Goal: Task Accomplishment & Management: Use online tool/utility

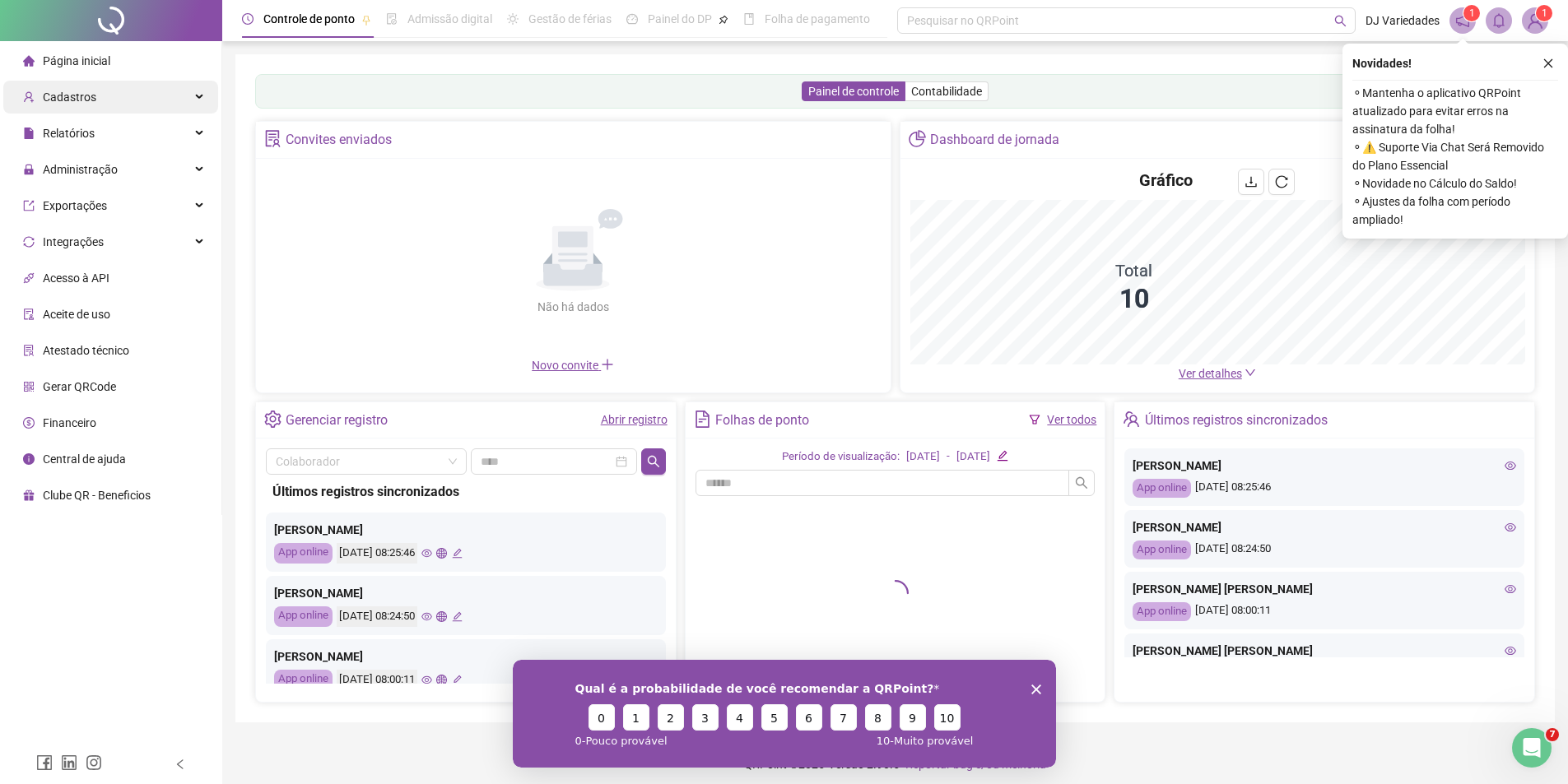
click at [106, 99] on div "Cadastros" at bounding box center [111, 97] width 215 height 33
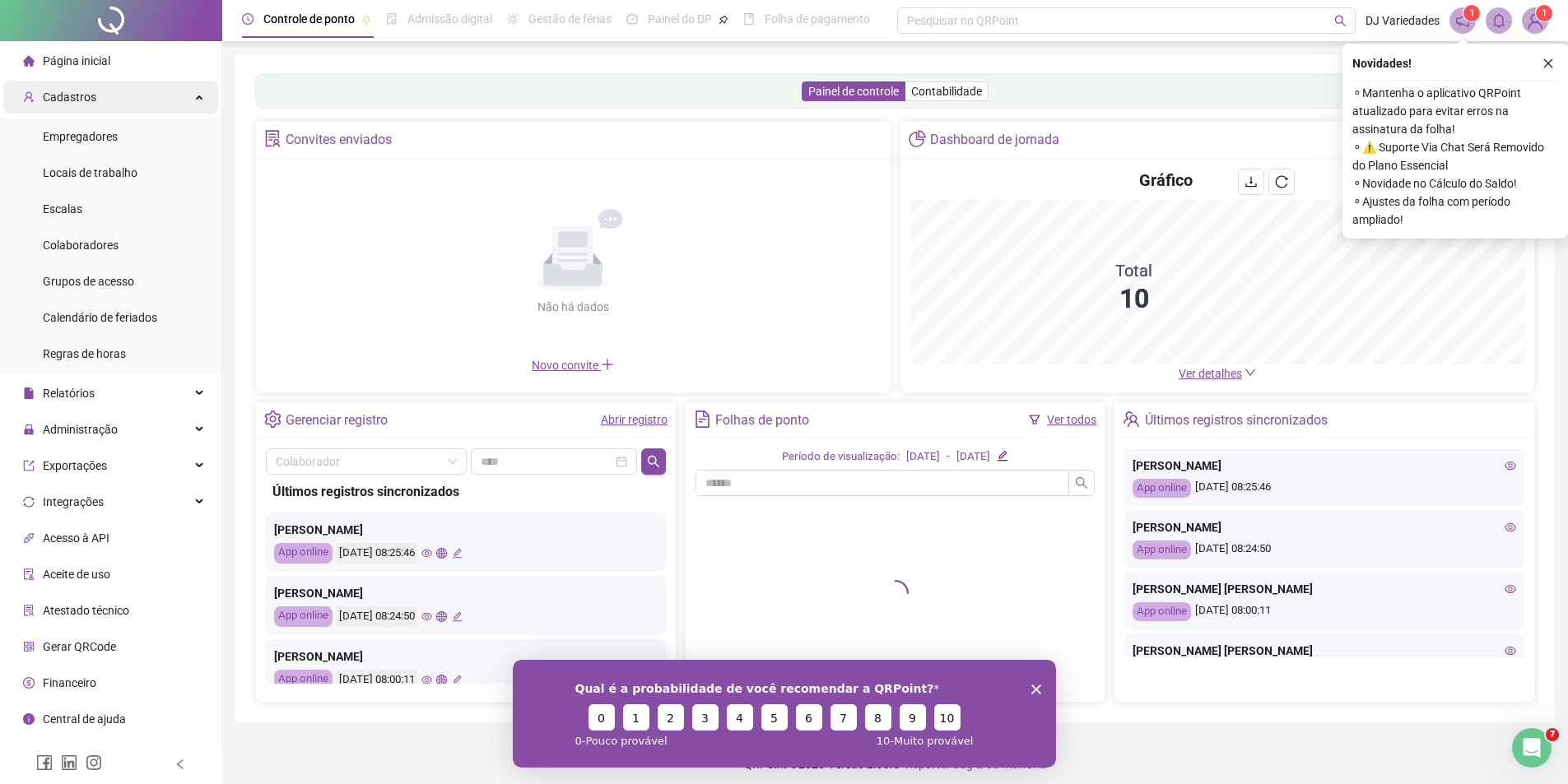
click at [106, 99] on div "Cadastros" at bounding box center [111, 97] width 215 height 33
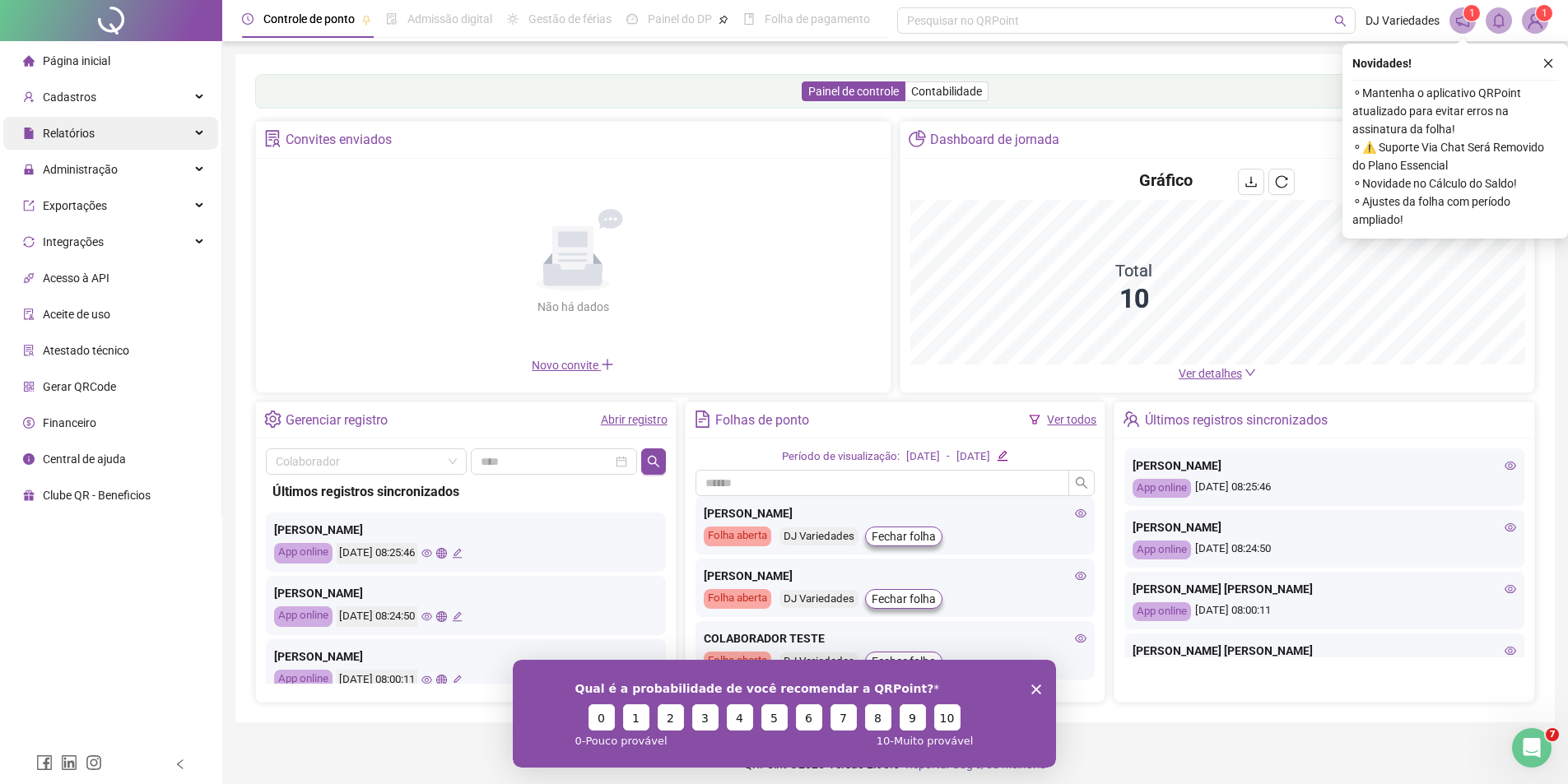
click at [100, 124] on div "Relatórios" at bounding box center [111, 133] width 215 height 33
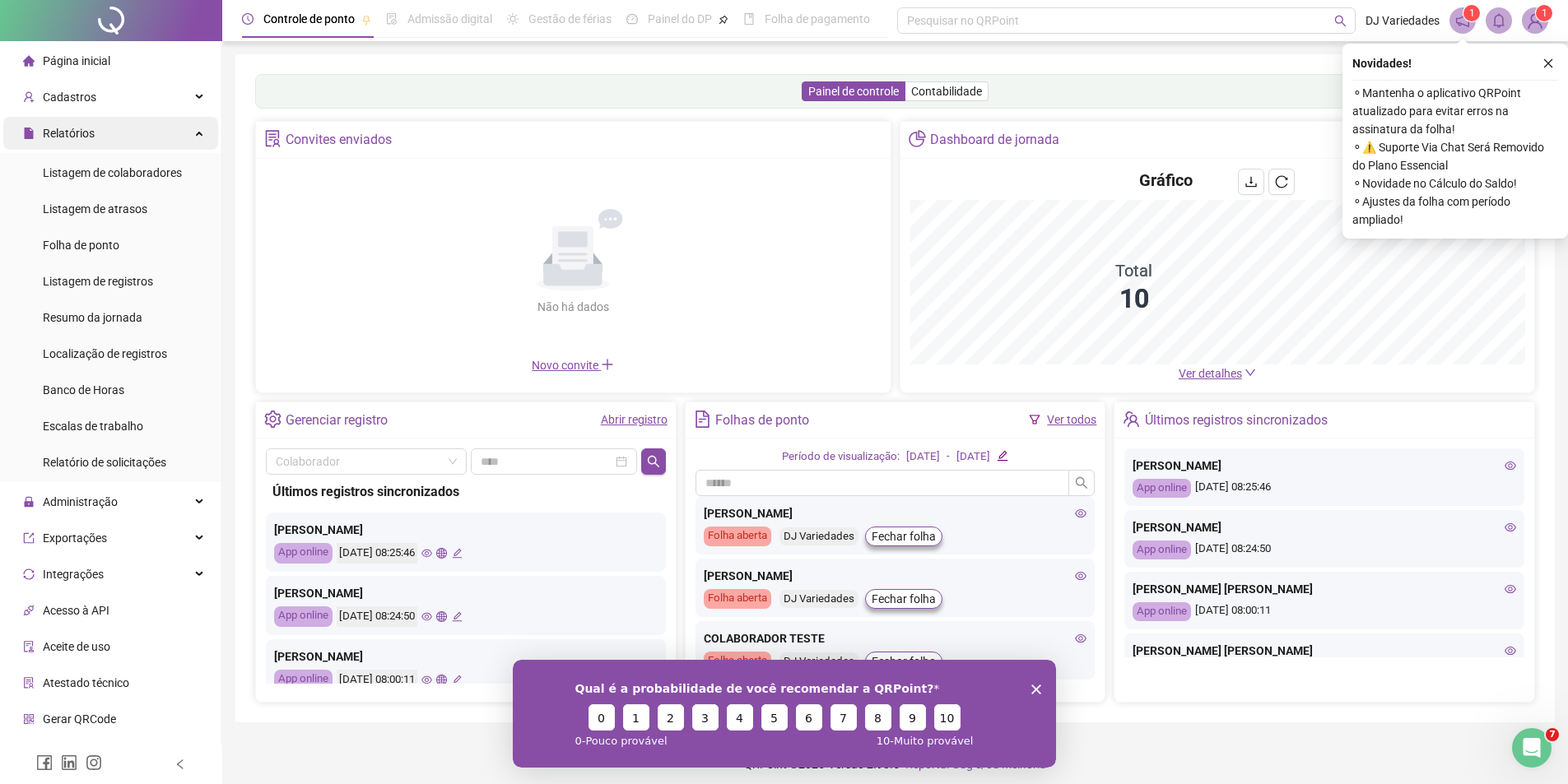
click at [95, 140] on div "Relatórios" at bounding box center [111, 133] width 215 height 33
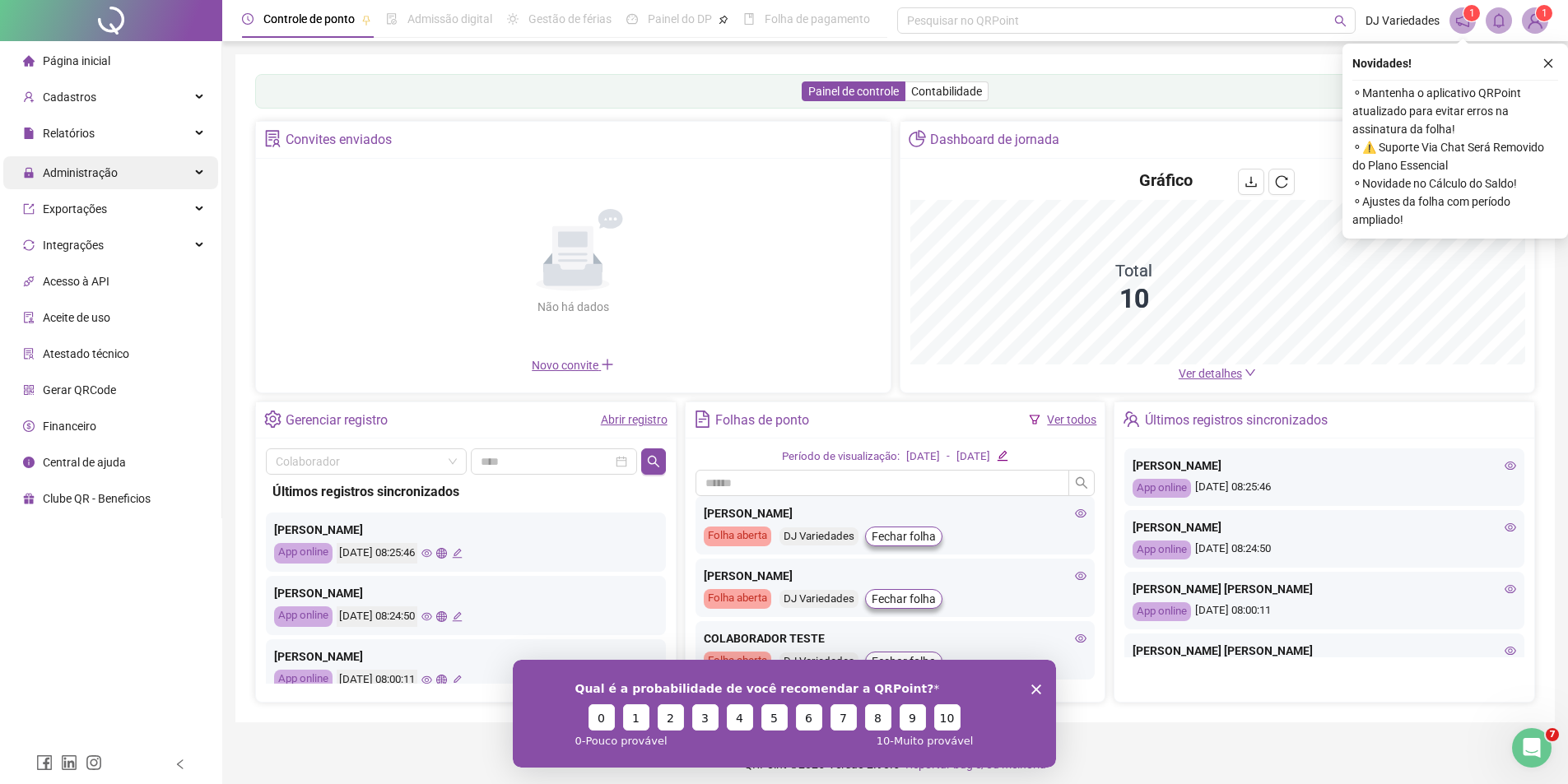
click at [92, 180] on span "Administração" at bounding box center [80, 173] width 75 height 13
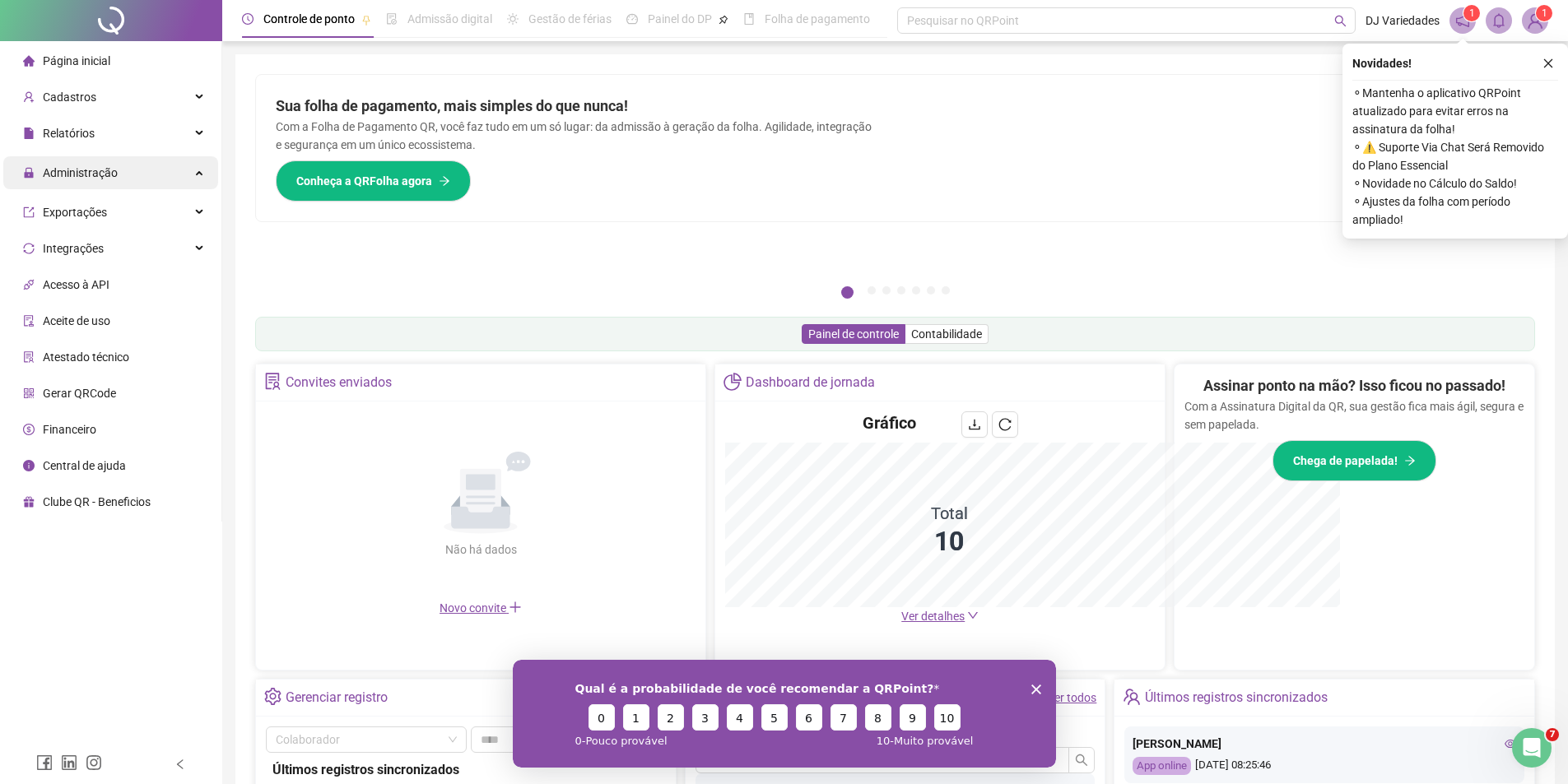
click at [91, 179] on span "Administração" at bounding box center [70, 173] width 95 height 33
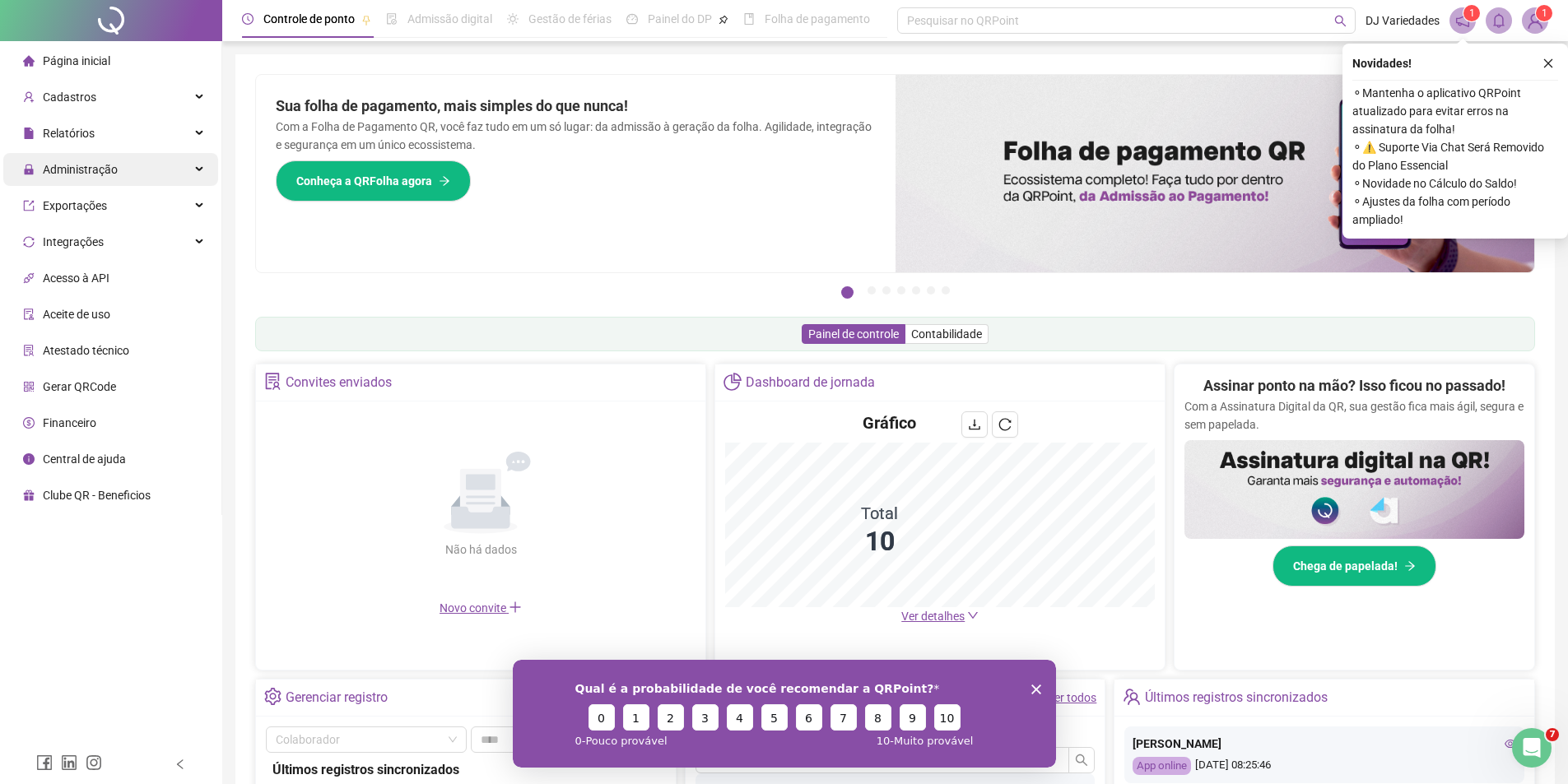
click at [84, 178] on span "Administração" at bounding box center [70, 170] width 95 height 33
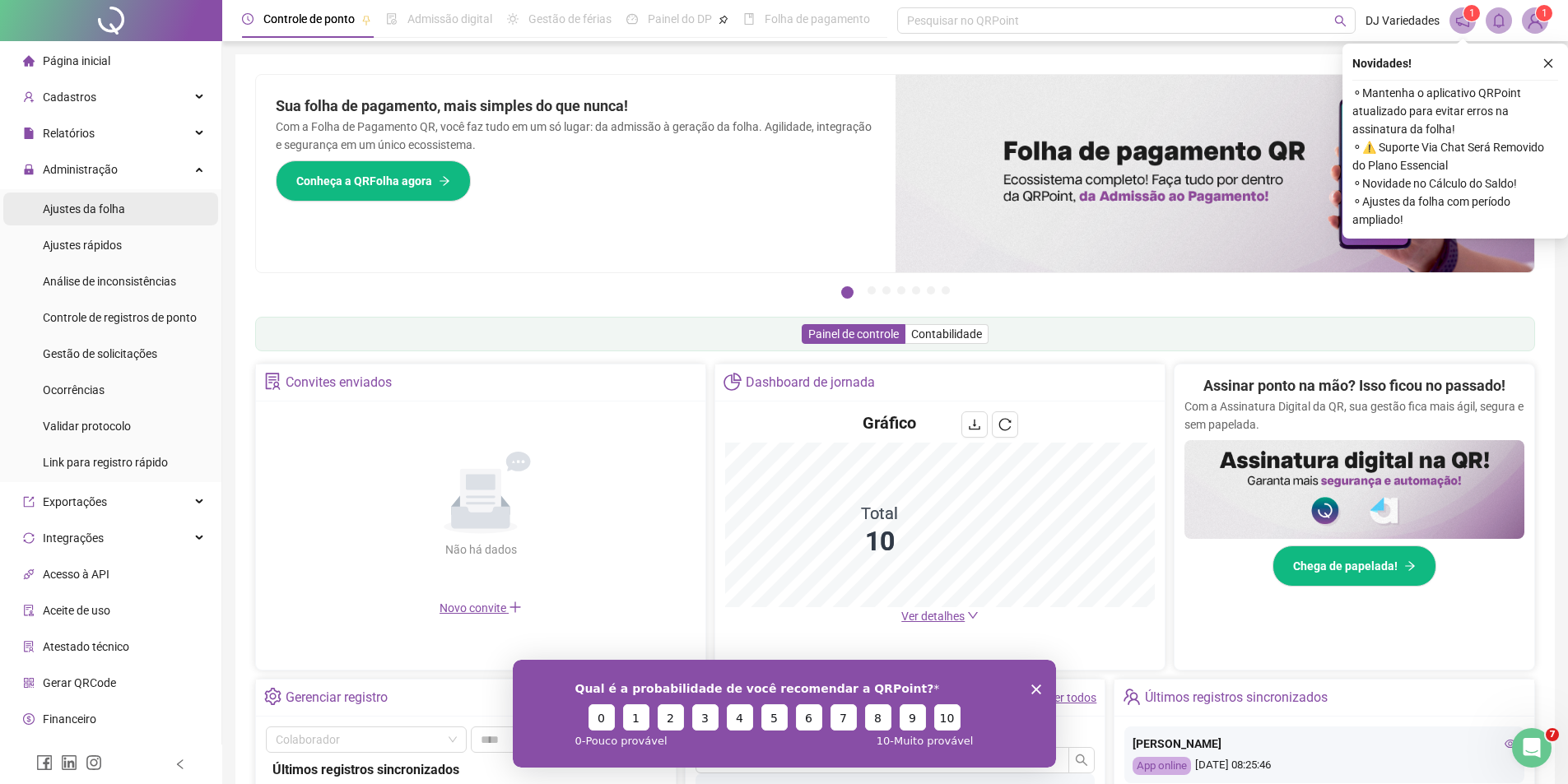
click at [79, 215] on span "Ajustes da folha" at bounding box center [84, 208] width 82 height 13
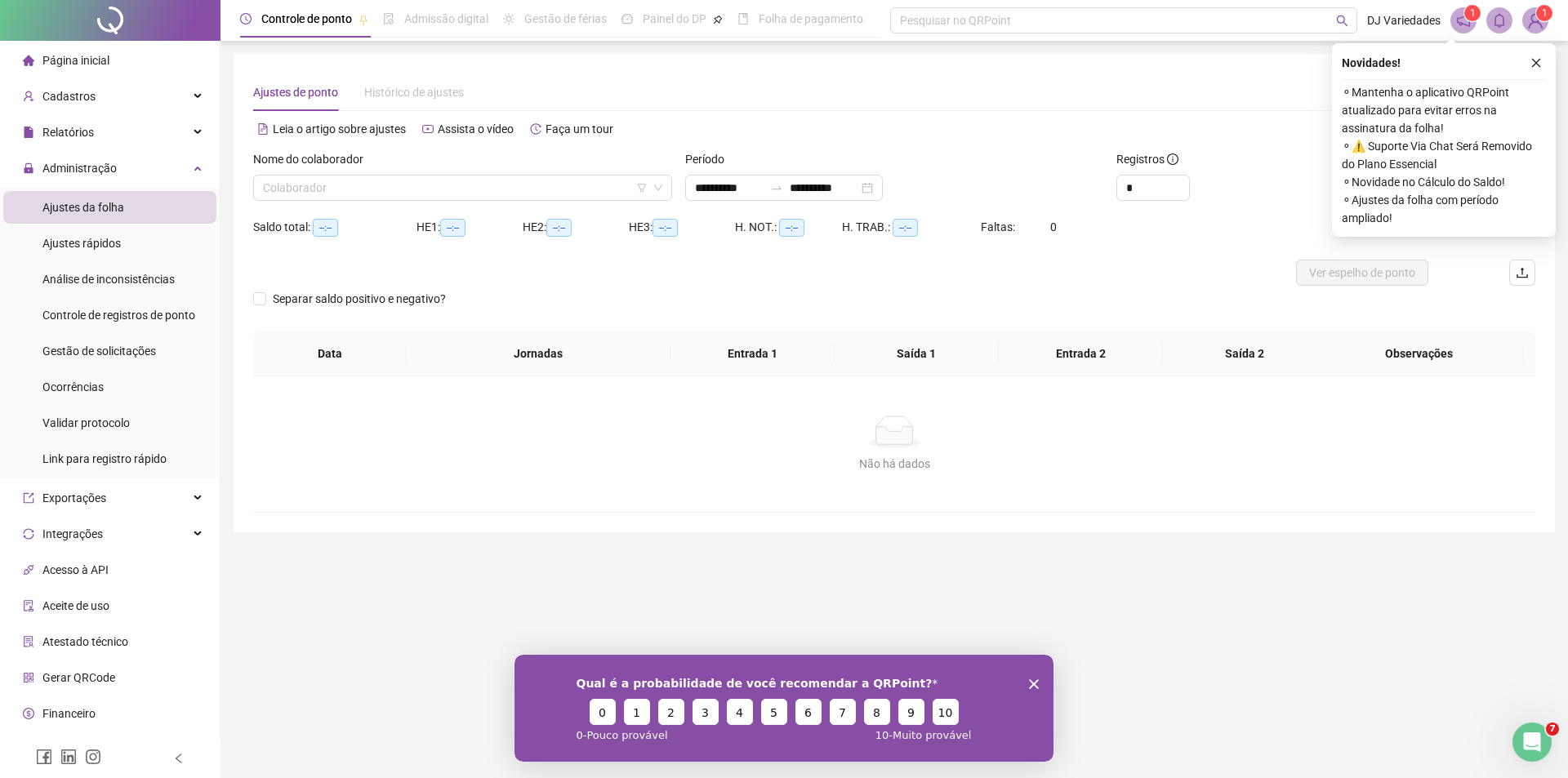
type input "**********"
click at [353, 176] on input "search" at bounding box center [455, 188] width 384 height 24
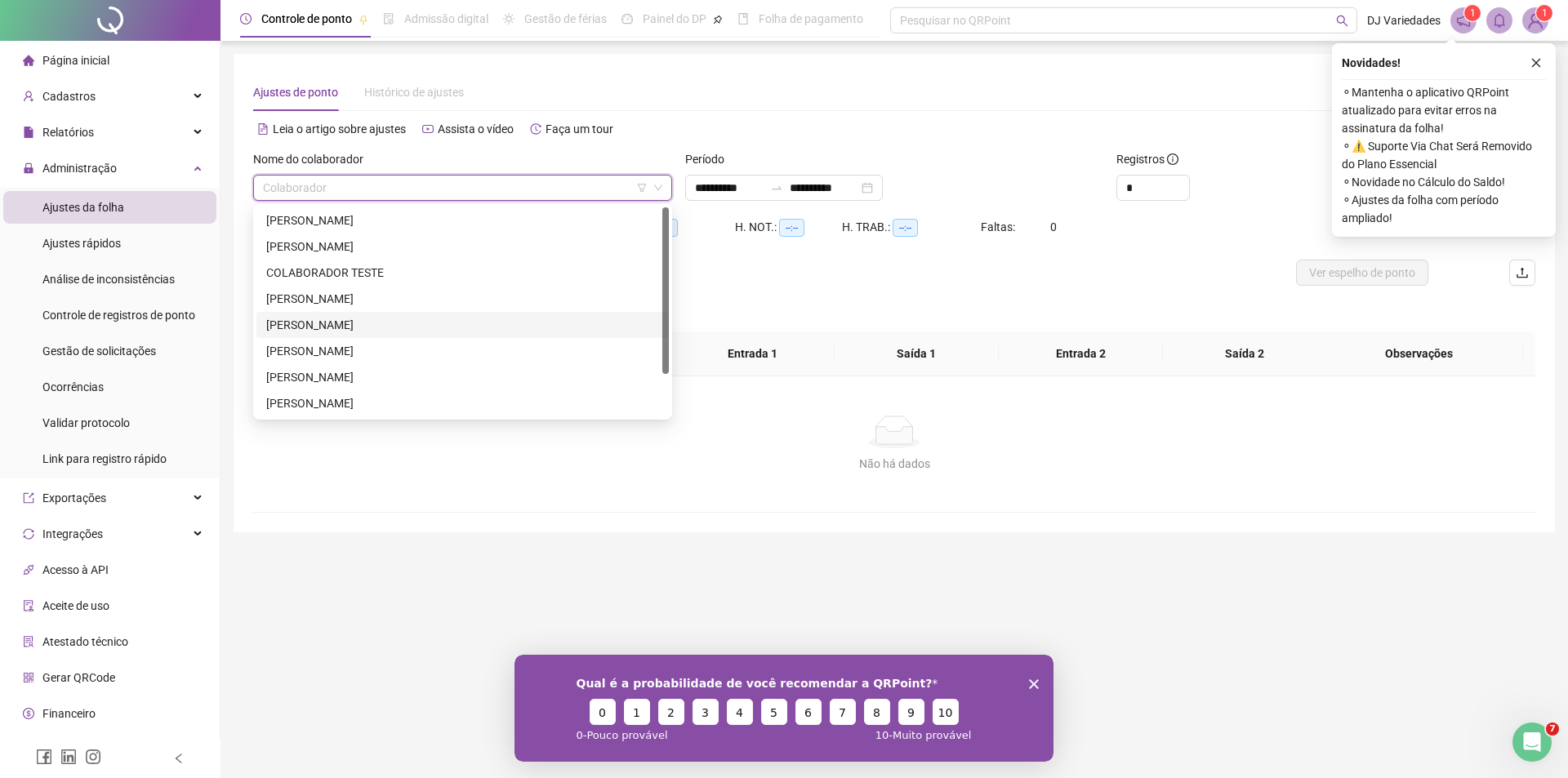
click at [336, 325] on div "[PERSON_NAME]" at bounding box center [463, 325] width 393 height 18
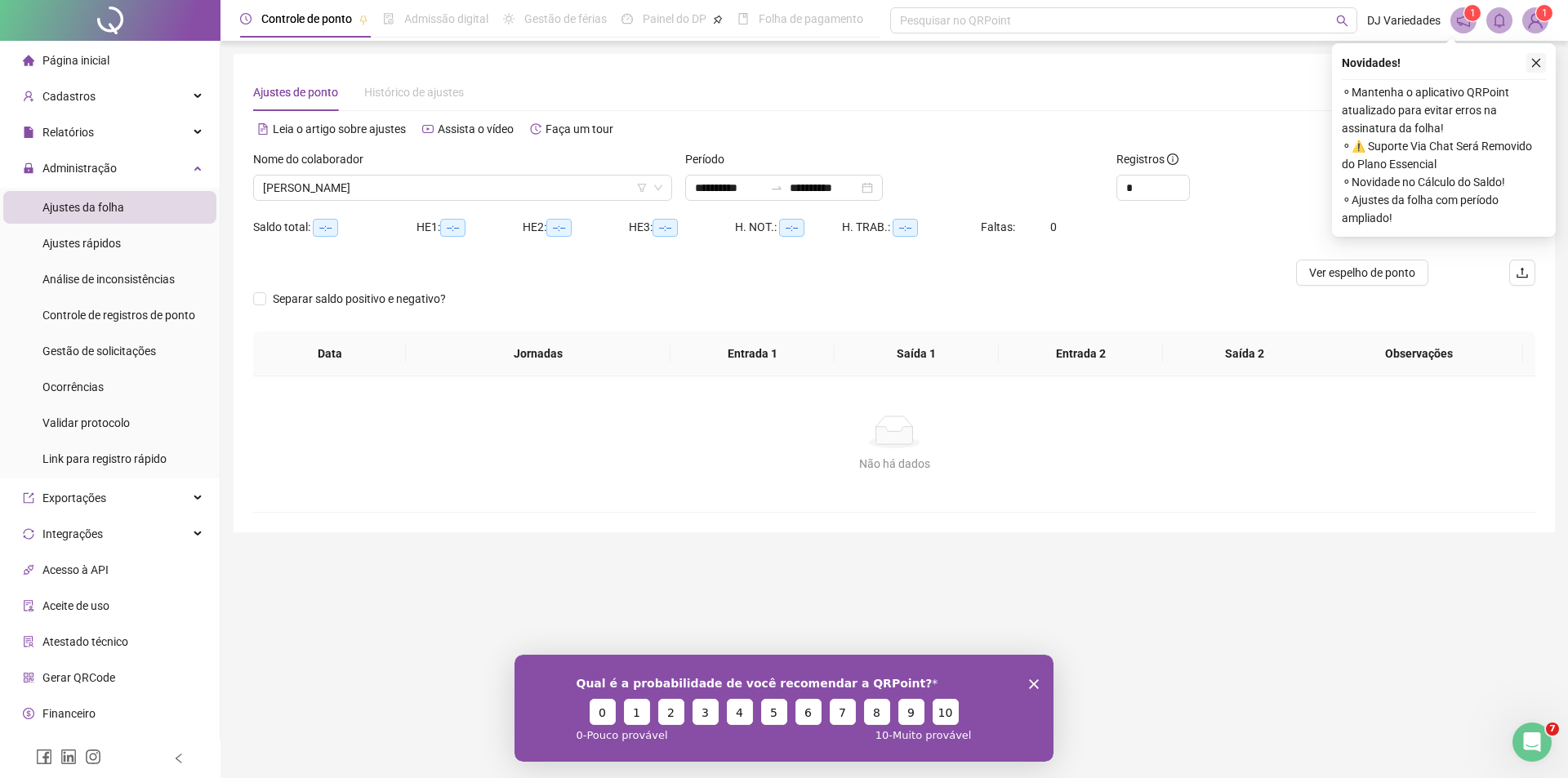
click at [1535, 68] on icon "close" at bounding box center [1535, 62] width 11 height 11
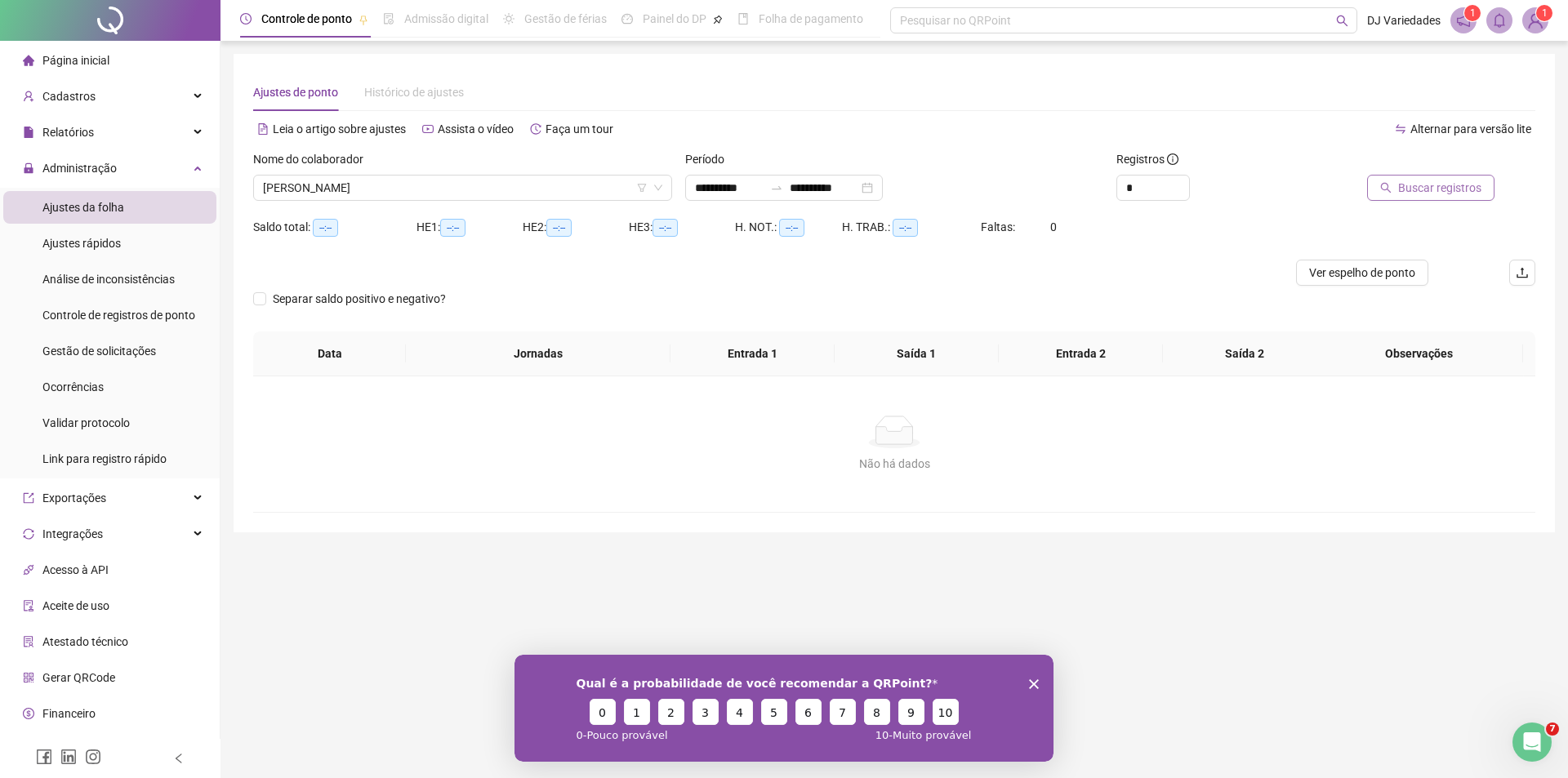
click at [1416, 190] on span "Buscar registros" at bounding box center [1440, 188] width 83 height 18
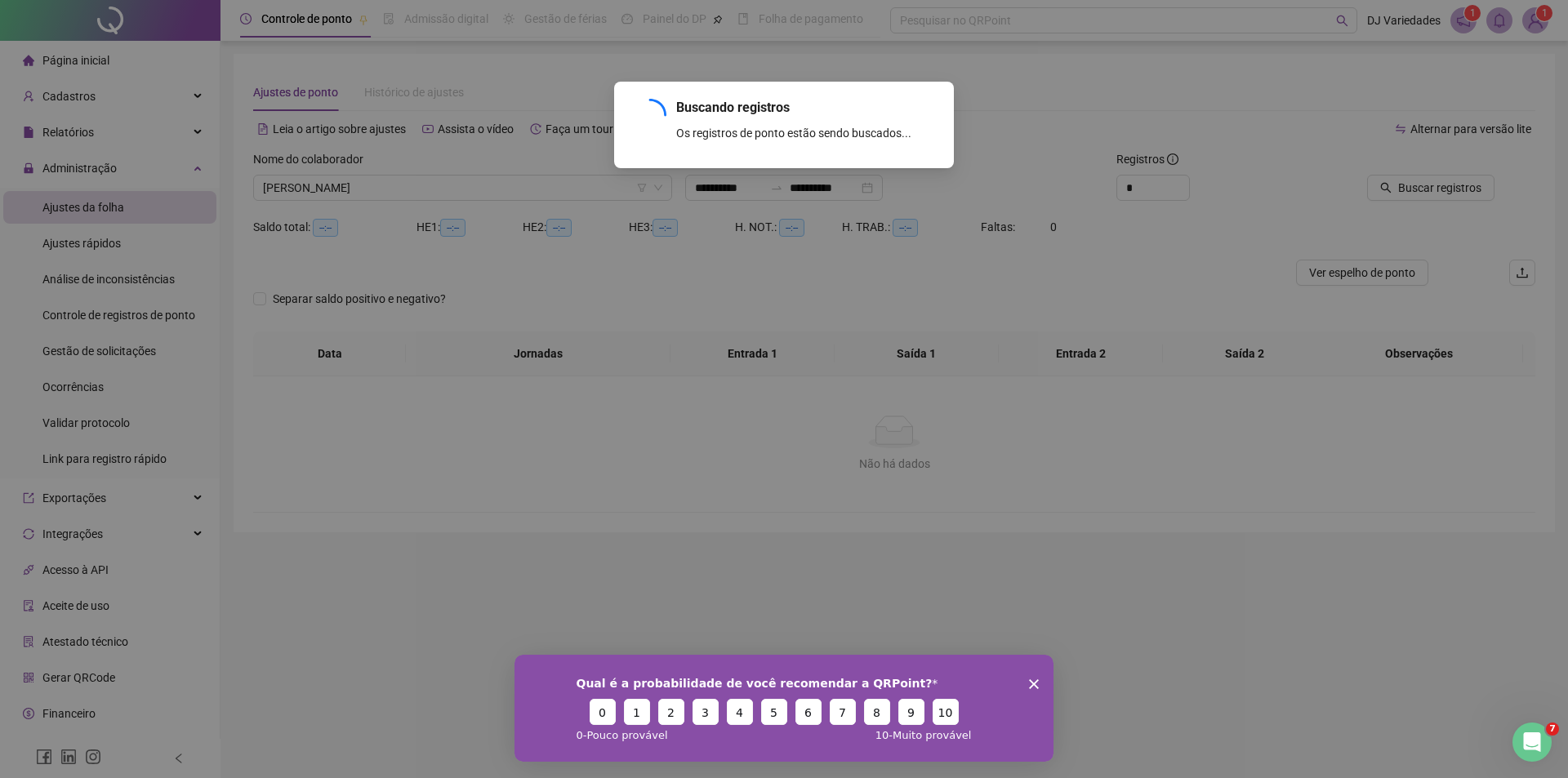
click at [1036, 683] on icon "Encerrar pesquisa" at bounding box center [1033, 683] width 10 height 10
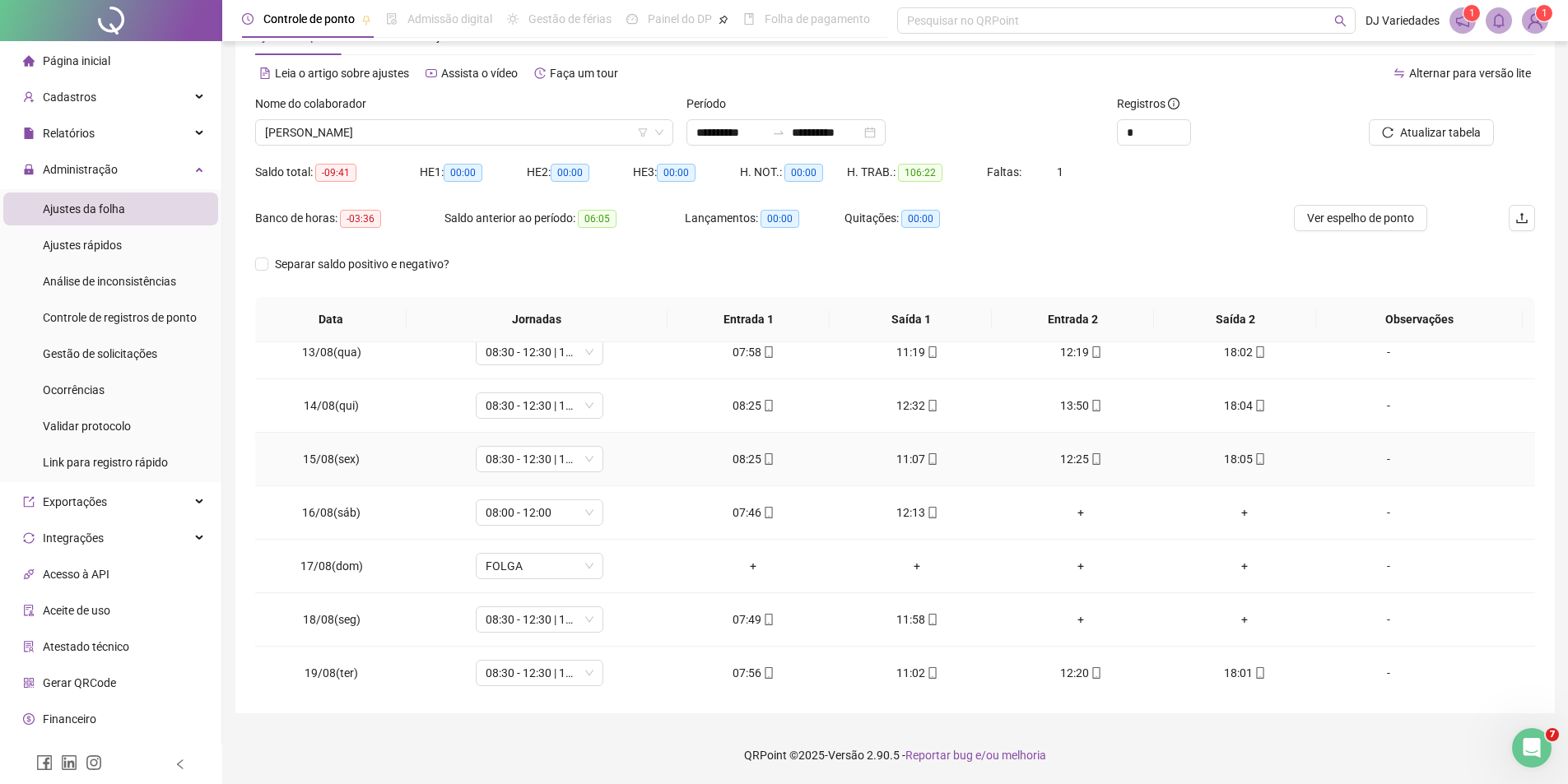
scroll to position [665, 0]
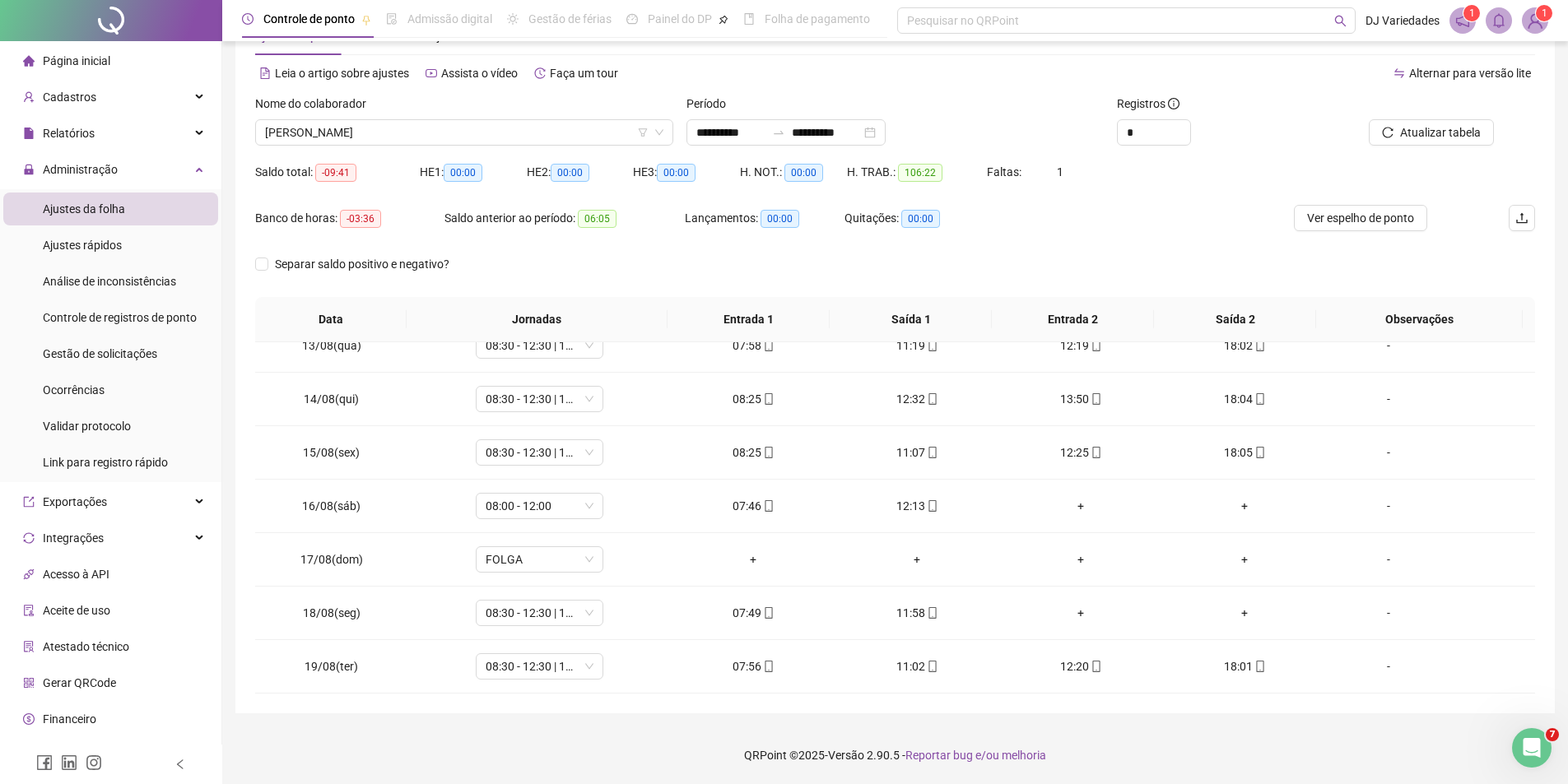
click at [401, 146] on div "Nome do colaborador [PERSON_NAME]" at bounding box center [464, 127] width 431 height 65
click at [393, 126] on span "[PERSON_NAME]" at bounding box center [464, 133] width 399 height 24
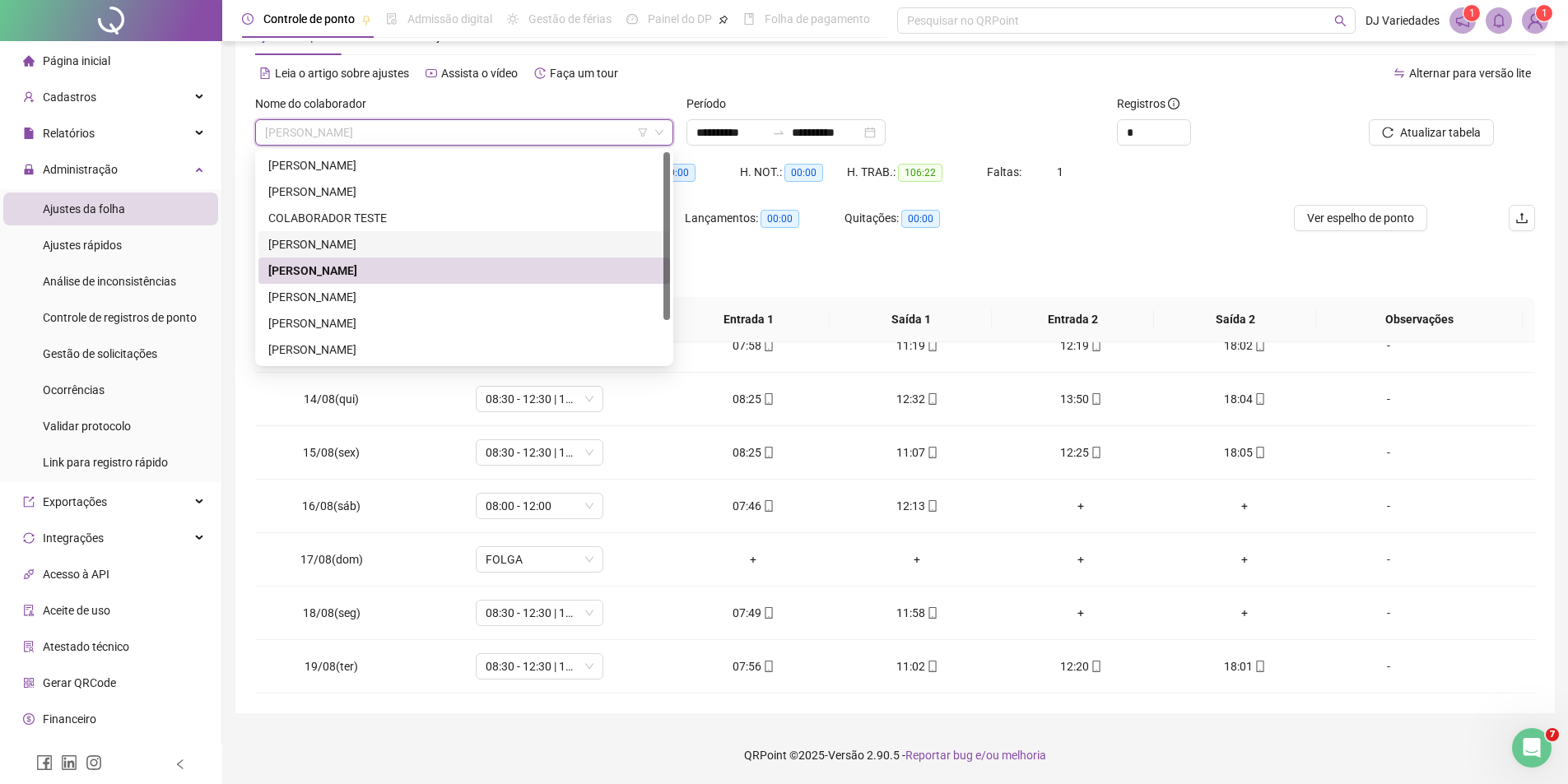
click at [323, 242] on div "[PERSON_NAME]" at bounding box center [464, 244] width 392 height 18
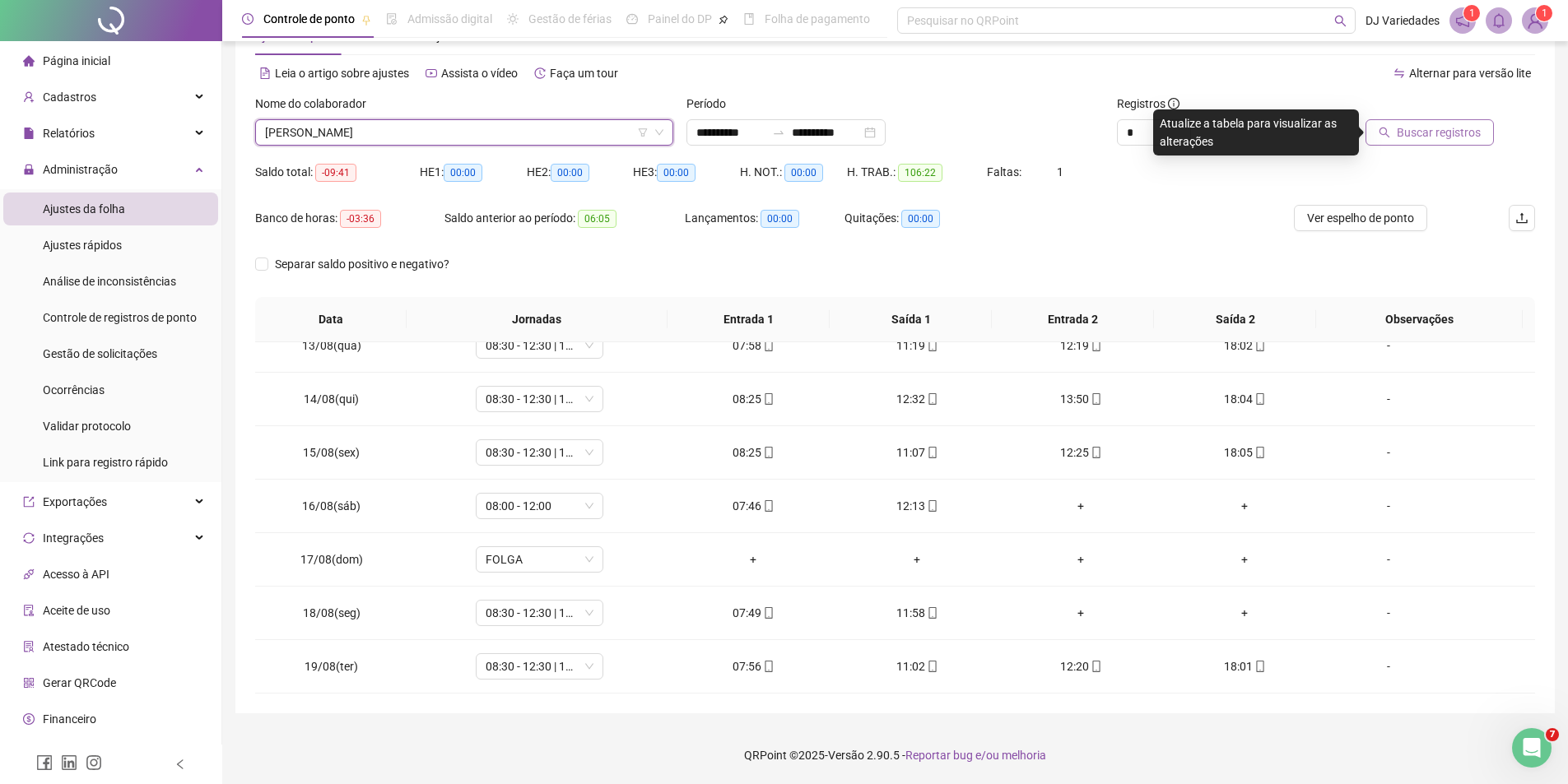
click at [1387, 133] on icon "search" at bounding box center [1384, 132] width 11 height 11
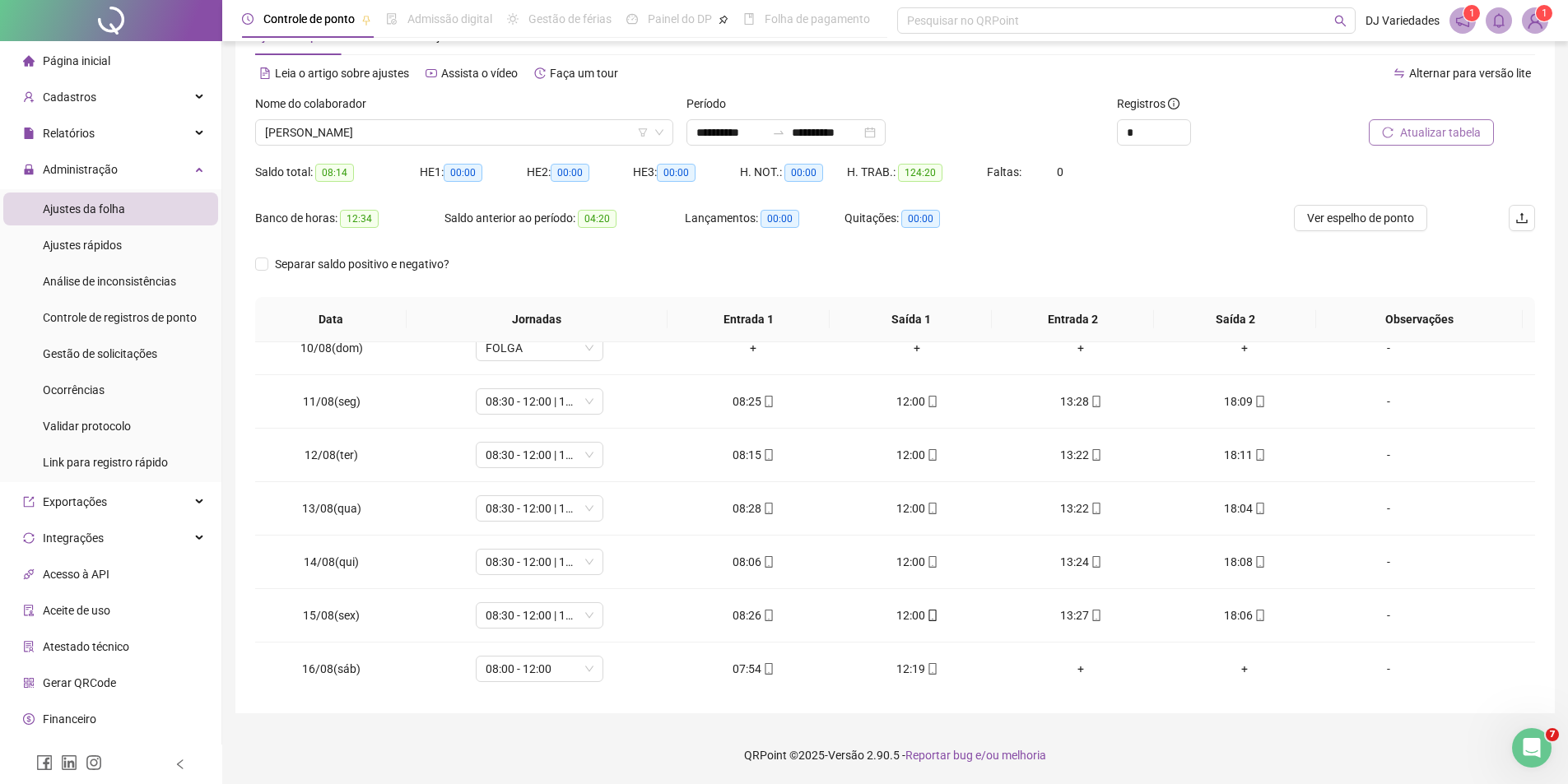
scroll to position [501, 0]
